Goal: Check status: Check status

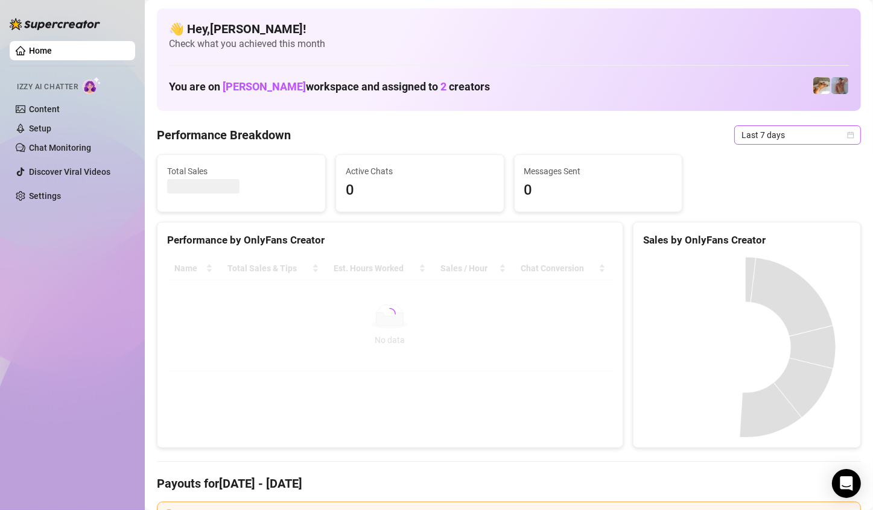
click at [844, 133] on div "Last 7 days" at bounding box center [797, 134] width 127 height 19
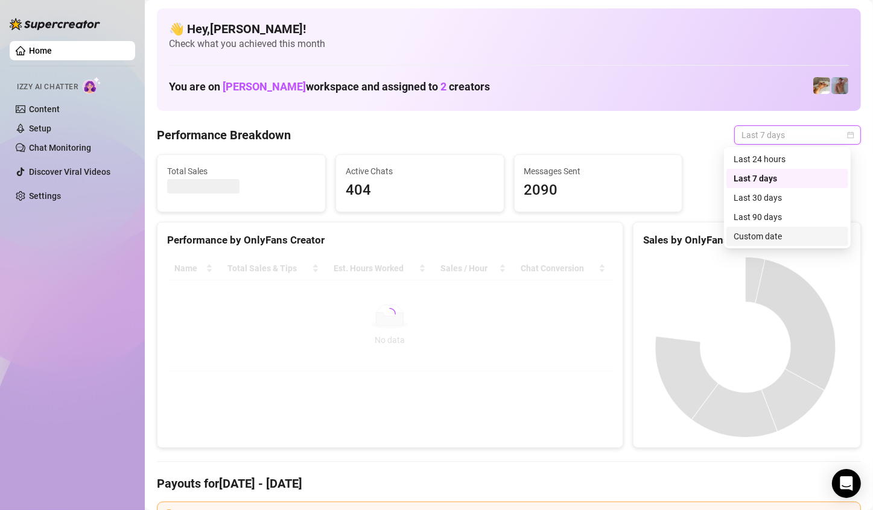
click at [774, 236] on div "Custom date" at bounding box center [786, 236] width 107 height 13
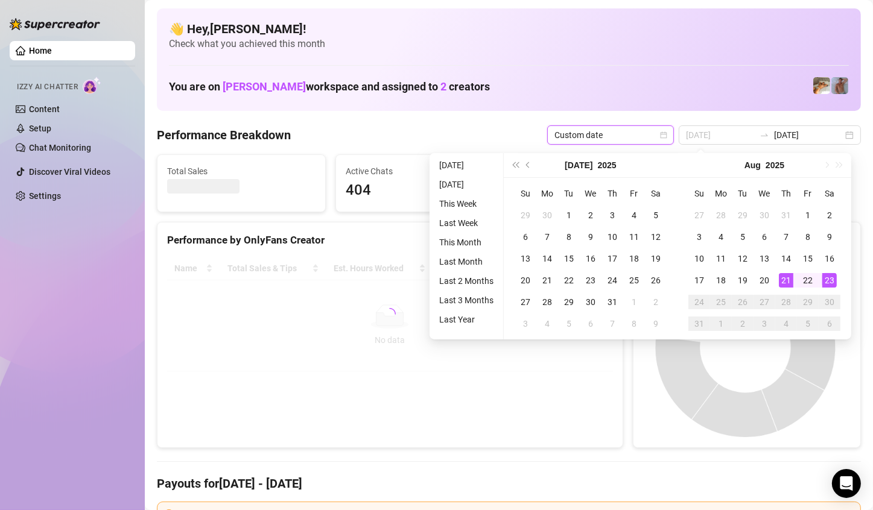
type input "[DATE]"
click at [831, 280] on div "23" at bounding box center [829, 280] width 14 height 14
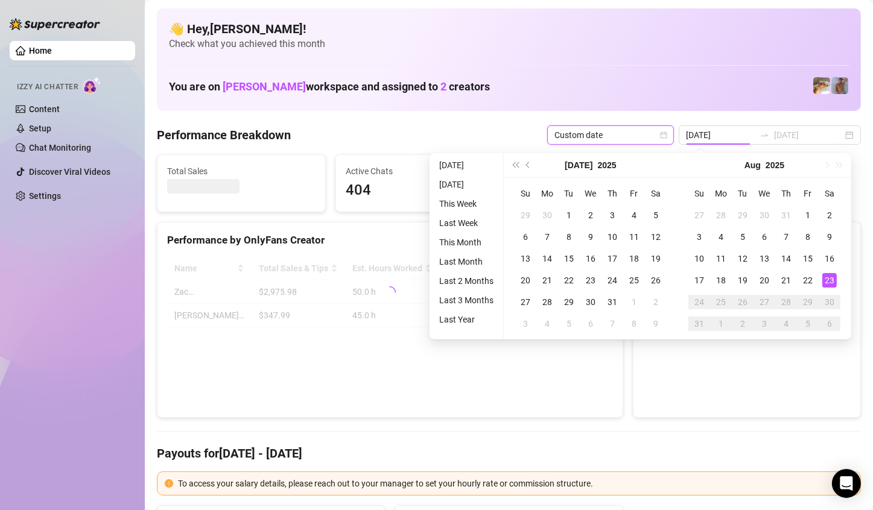
click at [831, 280] on div "23" at bounding box center [829, 280] width 14 height 14
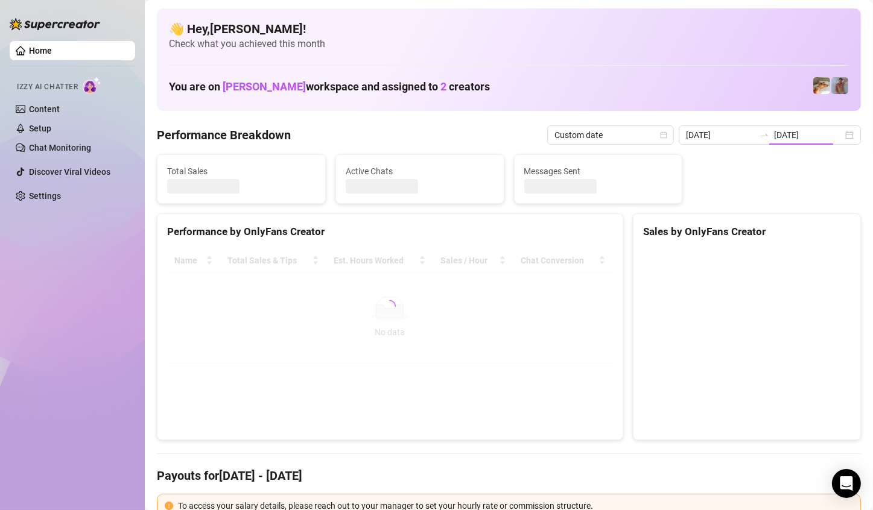
type input "[DATE]"
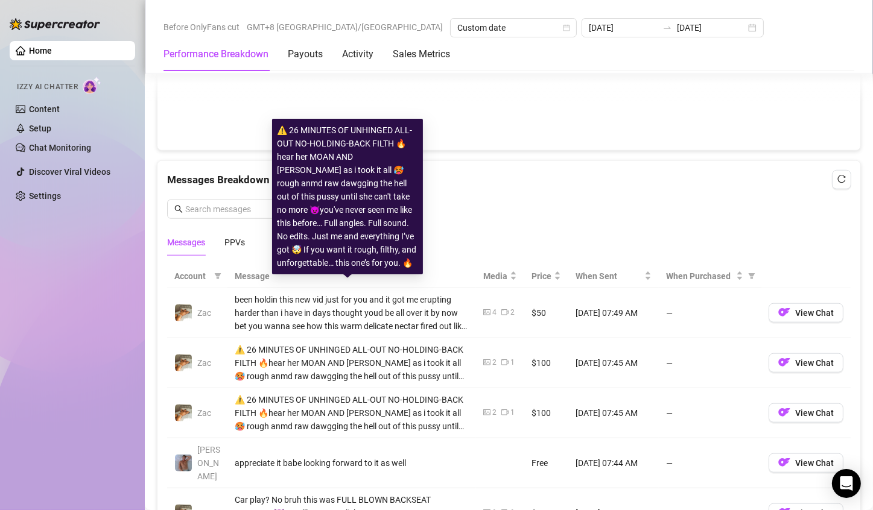
scroll to position [905, 0]
